Goal: Information Seeking & Learning: Check status

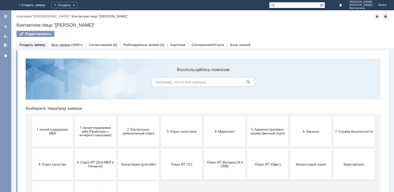
click at [66, 44] on link "Мои заявки" at bounding box center [60, 45] width 19 height 4
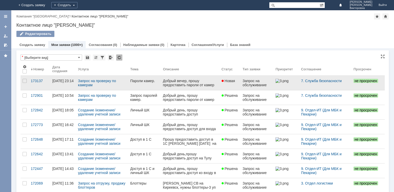
click at [148, 80] on div "Пароли камер." at bounding box center [144, 81] width 29 height 4
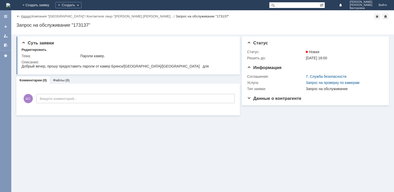
click at [23, 16] on link "Назад" at bounding box center [25, 16] width 9 height 4
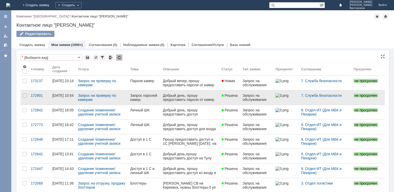
click at [136, 98] on div "Запрос паролей камер." at bounding box center [144, 97] width 29 height 8
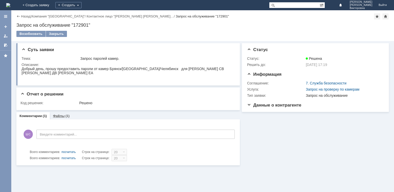
click at [62, 114] on link "Файлы" at bounding box center [59, 116] width 12 height 4
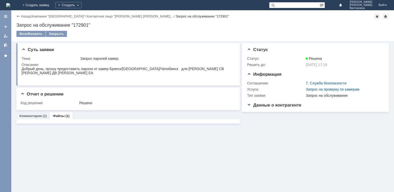
click at [57, 116] on link "Файлы" at bounding box center [59, 116] width 12 height 4
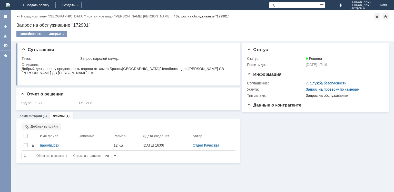
click at [21, 15] on div "Назад" at bounding box center [23, 16] width 14 height 4
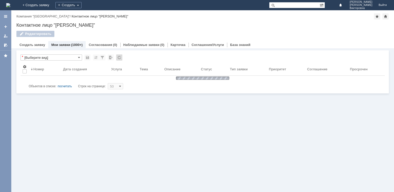
click at [65, 44] on link "Мои заявки" at bounding box center [60, 45] width 19 height 4
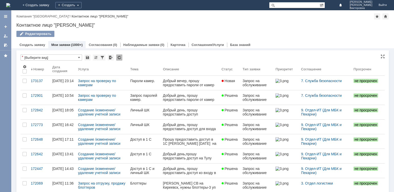
click at [72, 15] on div "Контактное лицо "[PERSON_NAME]"" at bounding box center [100, 16] width 57 height 4
click at [101, 16] on div "Контактное лицо "[PERSON_NAME]"" at bounding box center [100, 16] width 57 height 4
click at [53, 18] on link "Компания "[GEOGRAPHIC_DATA]"" at bounding box center [42, 16] width 53 height 4
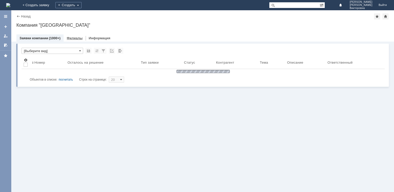
click at [78, 38] on link "Филиалы" at bounding box center [75, 38] width 16 height 4
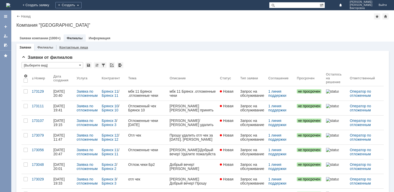
click at [75, 47] on link "Контактные лица" at bounding box center [73, 47] width 29 height 4
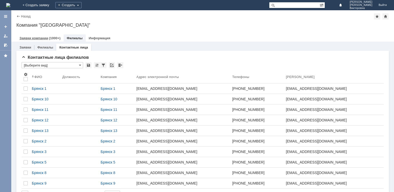
click at [43, 37] on link "Заявки компании" at bounding box center [33, 38] width 29 height 4
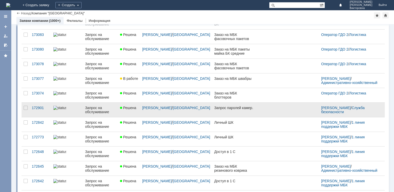
click at [136, 106] on span "Решена" at bounding box center [128, 108] width 16 height 4
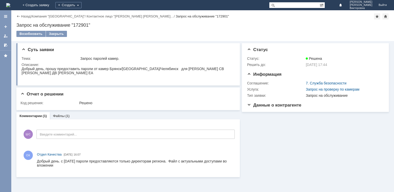
click at [18, 18] on div "Назад | Компания "[GEOGRAPHIC_DATA]" / Контактное лицо "[PERSON_NAME] Светл… / …" at bounding box center [202, 16] width 372 height 6
click at [16, 17] on div "Назад" at bounding box center [23, 16] width 14 height 4
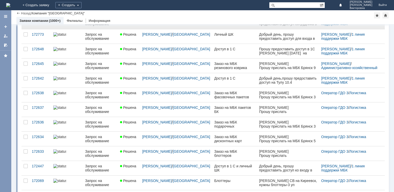
scroll to position [165, 0]
